Goal: Task Accomplishment & Management: Use online tool/utility

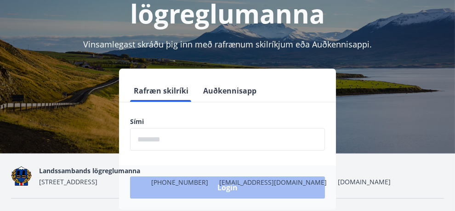
scroll to position [102, 0]
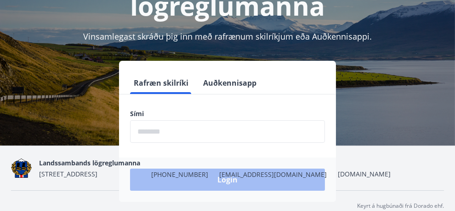
click at [200, 132] on input "phone" at bounding box center [227, 131] width 195 height 23
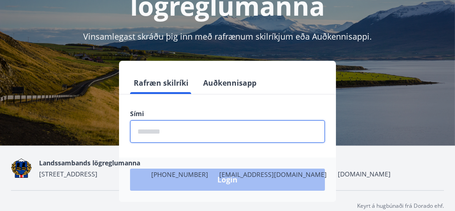
type input "********"
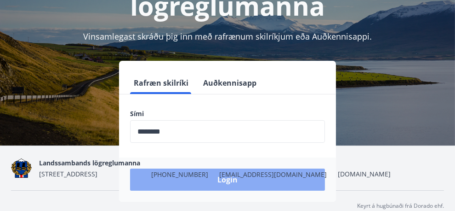
click at [224, 179] on button "Login" at bounding box center [227, 179] width 195 height 22
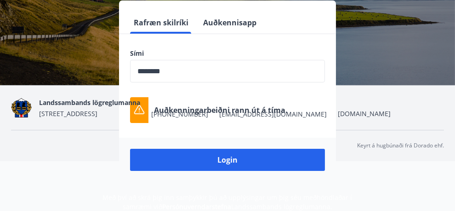
scroll to position [162, 0]
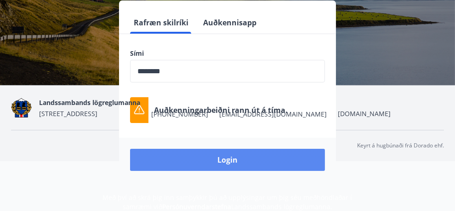
click at [236, 161] on button "Login" at bounding box center [227, 160] width 195 height 22
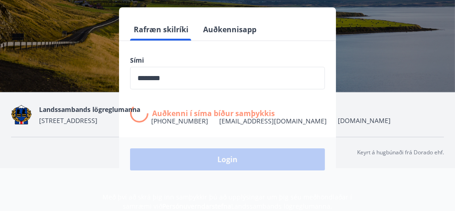
scroll to position [155, 0]
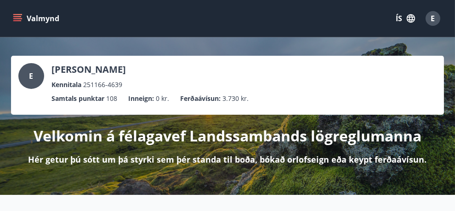
click at [17, 19] on icon "menu" at bounding box center [17, 18] width 9 height 9
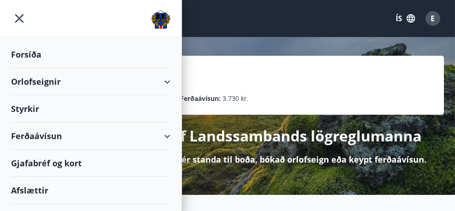
click at [42, 82] on div "Orlofseignir" at bounding box center [91, 81] width 160 height 27
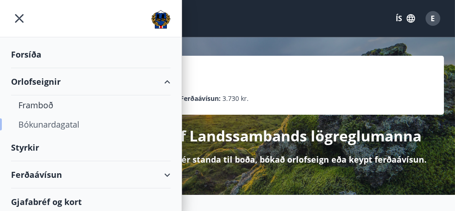
click at [48, 128] on div "Bókunardagatal" at bounding box center [90, 124] width 145 height 19
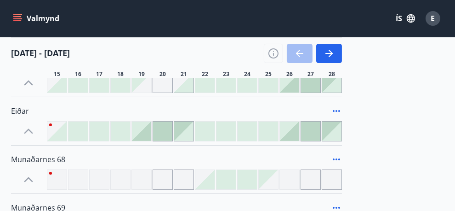
scroll to position [184, 0]
